Goal: Task Accomplishment & Management: Manage account settings

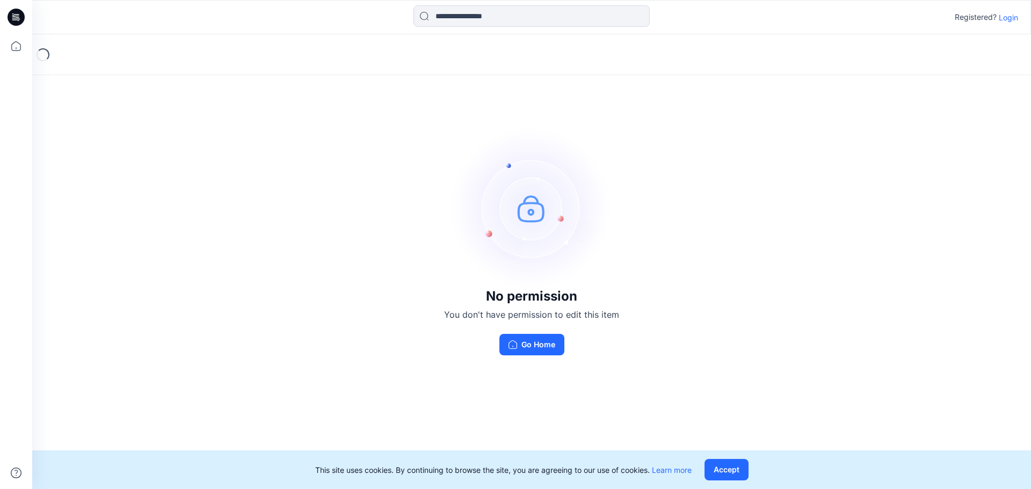
click at [1007, 20] on p "Login" at bounding box center [1008, 17] width 19 height 11
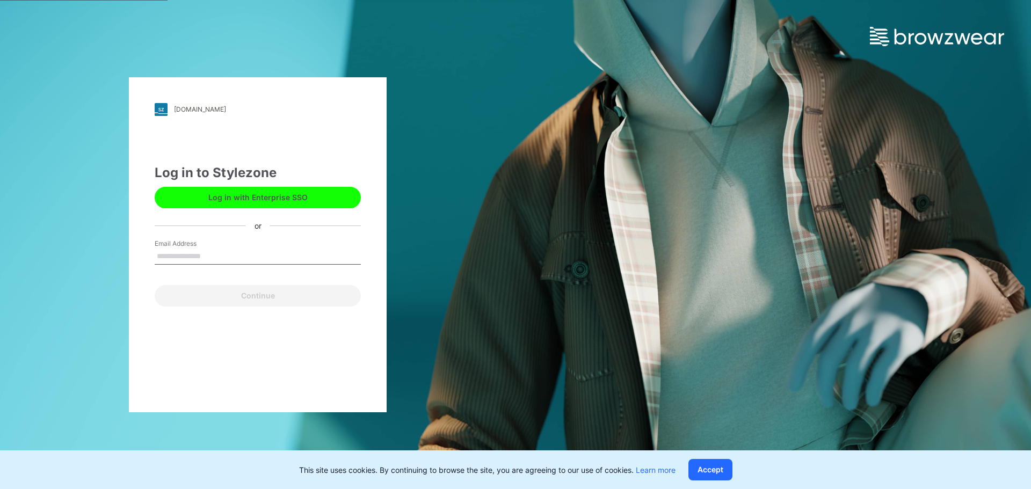
click at [199, 241] on label "Email Address" at bounding box center [192, 244] width 75 height 10
click at [199, 249] on input "Email Address" at bounding box center [258, 257] width 206 height 16
click at [227, 258] on input "Email Address" at bounding box center [258, 257] width 206 height 16
type input "**********"
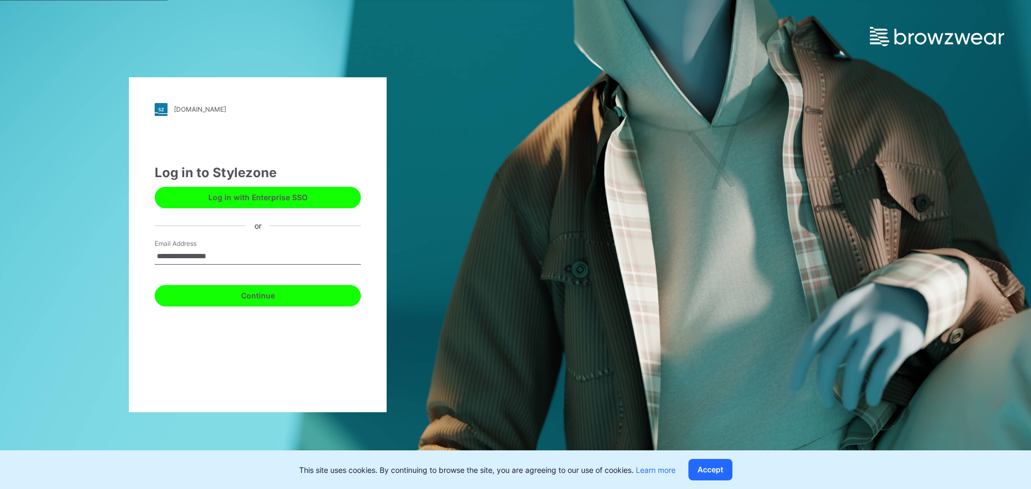
click at [236, 289] on button "Continue" at bounding box center [258, 295] width 206 height 21
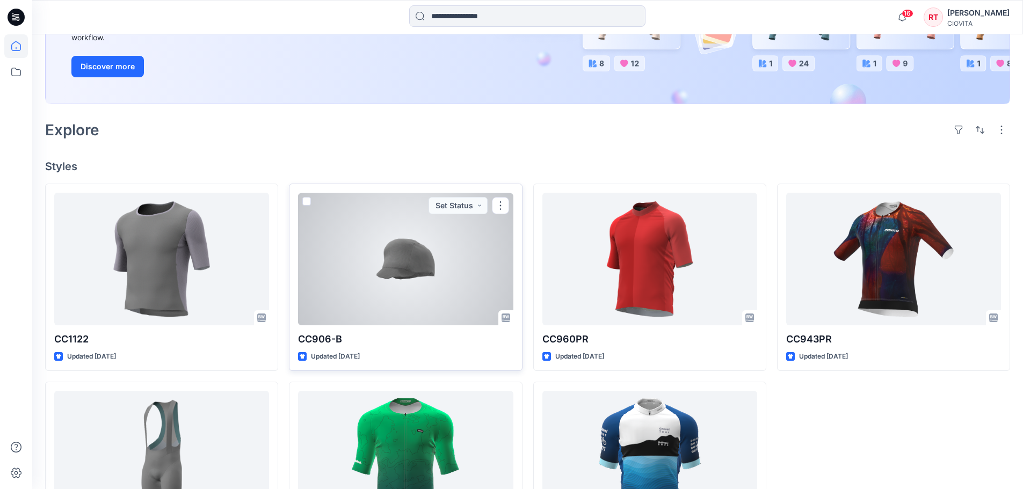
scroll to position [107, 0]
